Goal: Transaction & Acquisition: Subscribe to service/newsletter

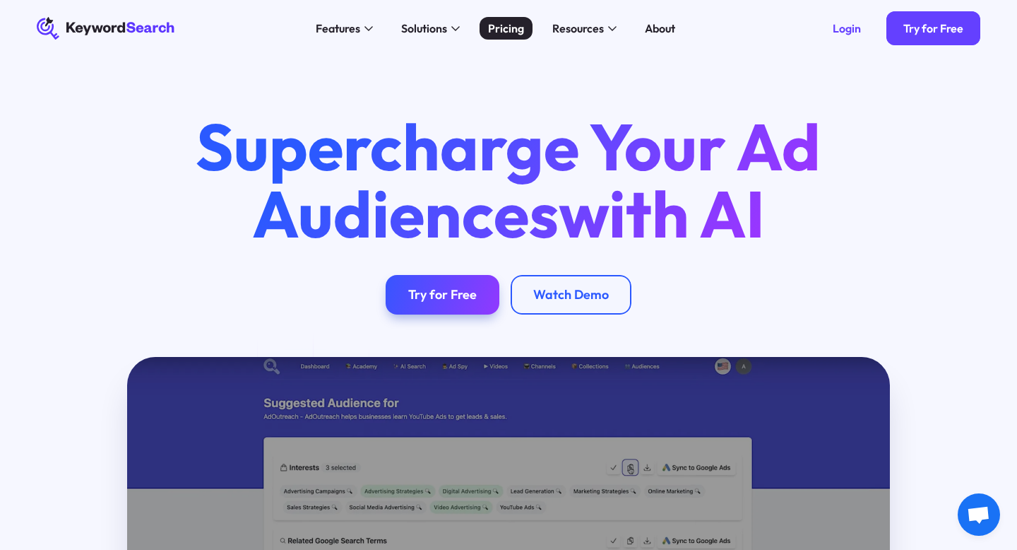
click at [507, 33] on div "Pricing" at bounding box center [506, 28] width 36 height 17
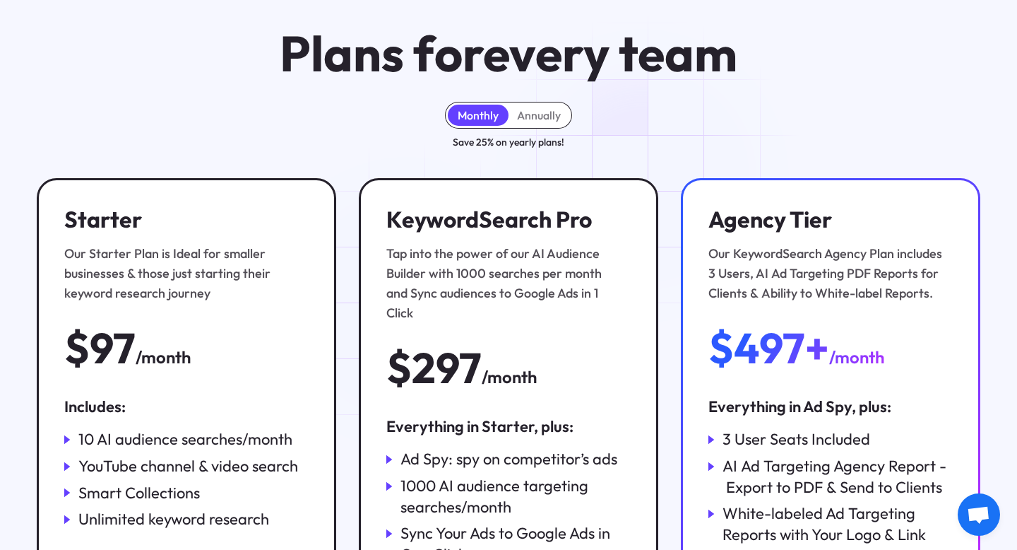
scroll to position [92, 0]
